Goal: Check status: Check status

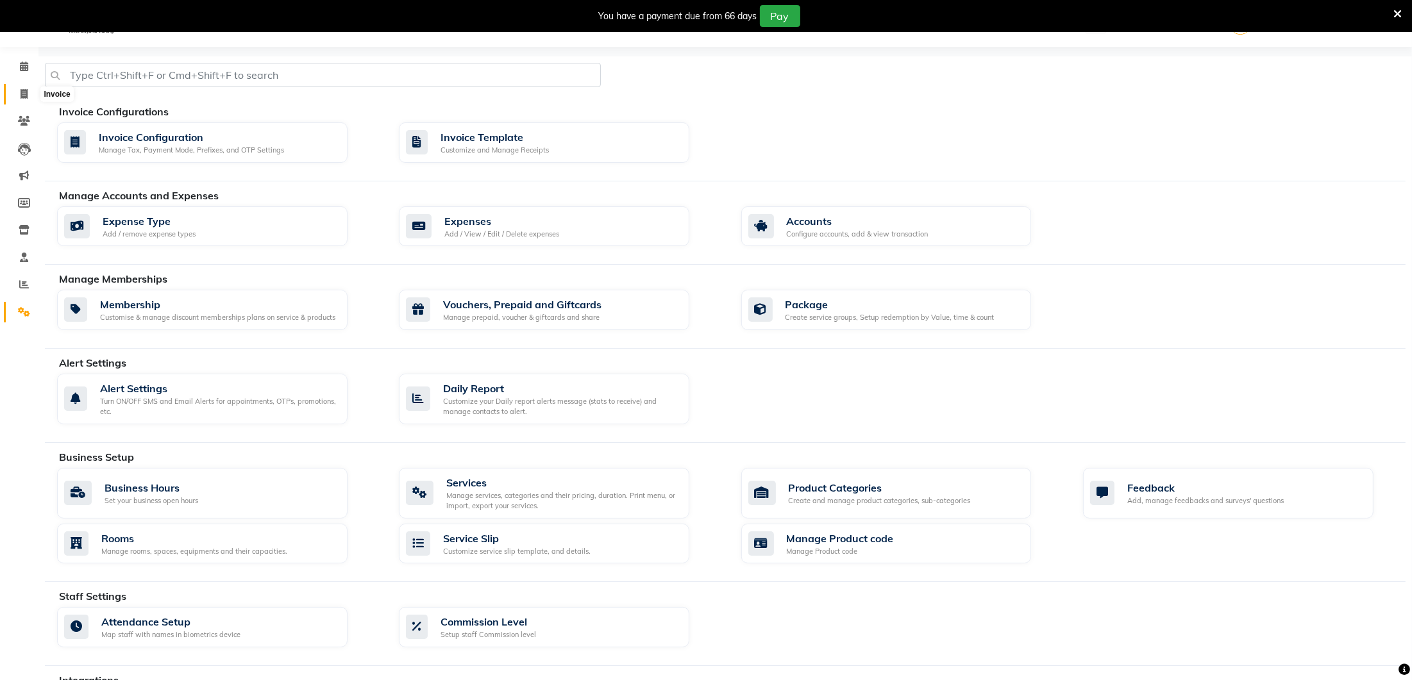
click at [21, 95] on icon at bounding box center [24, 94] width 7 height 10
select select "service"
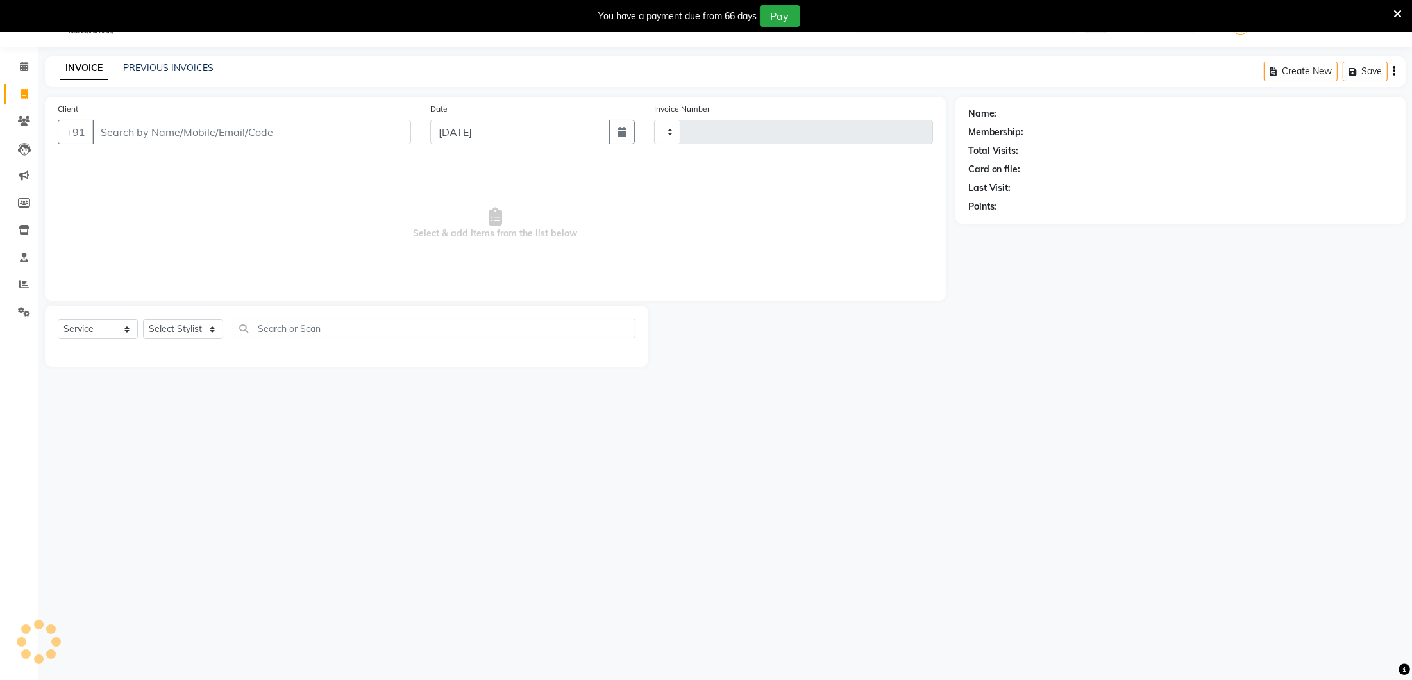
type input "0272"
select select "4075"
click at [152, 65] on link "PREVIOUS INVOICES" at bounding box center [168, 68] width 90 height 12
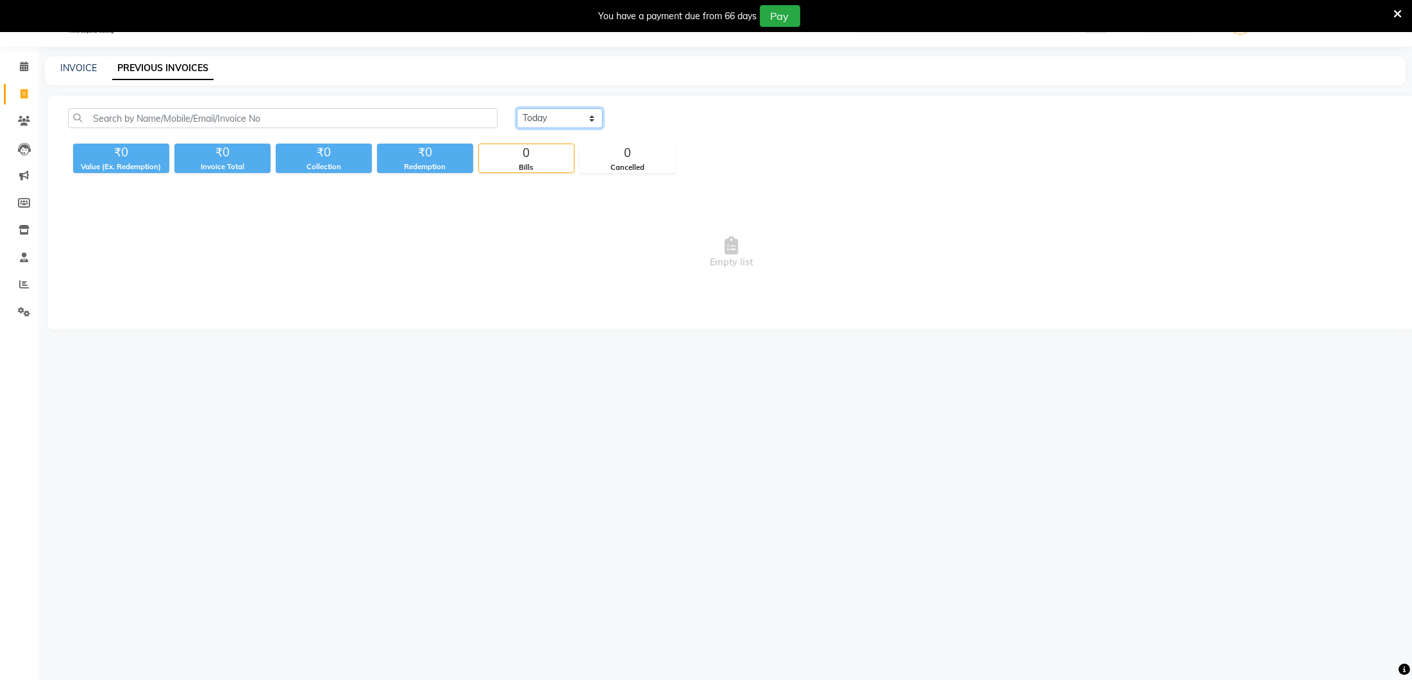
click at [554, 108] on select "[DATE] [DATE] Custom Range" at bounding box center [560, 118] width 86 height 20
click at [611, 120] on select "[DATE] [DATE] Custom Range" at bounding box center [565, 119] width 96 height 20
select select "[DATE]"
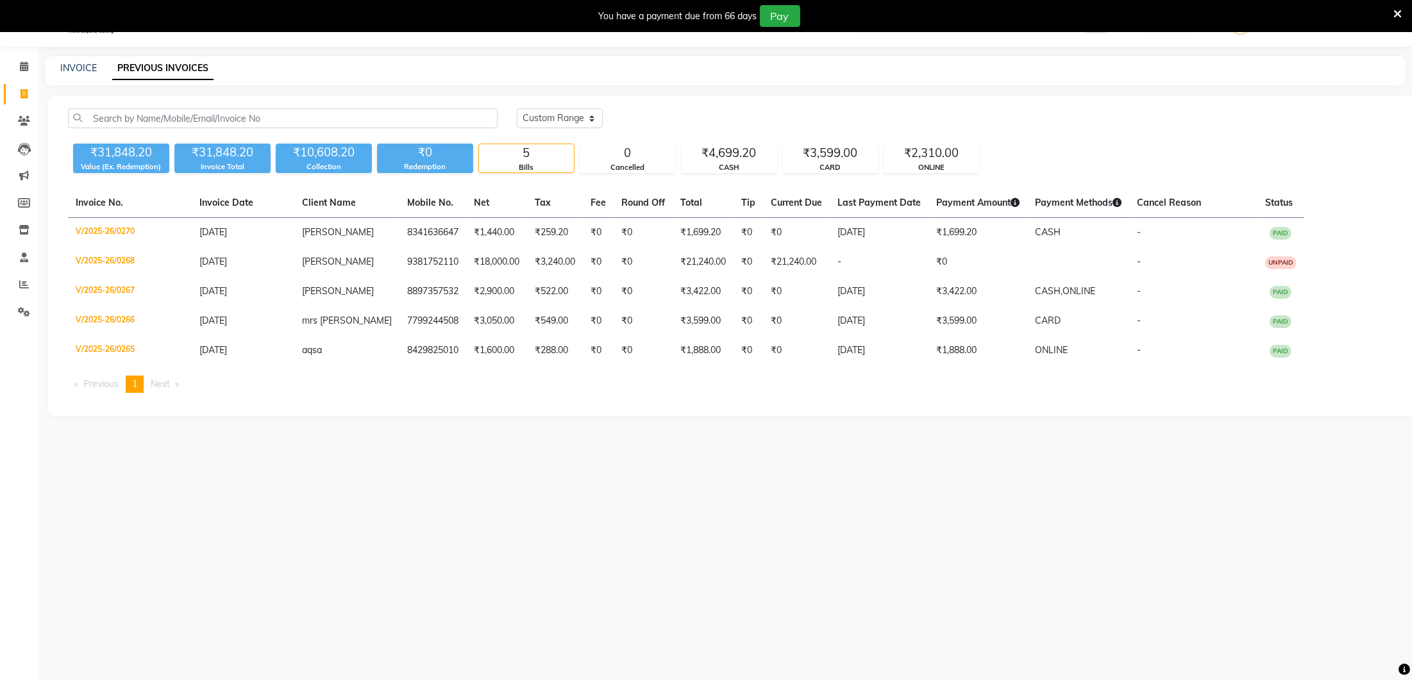
click at [162, 383] on span "Next page" at bounding box center [160, 384] width 19 height 12
